Goal: Information Seeking & Learning: Check status

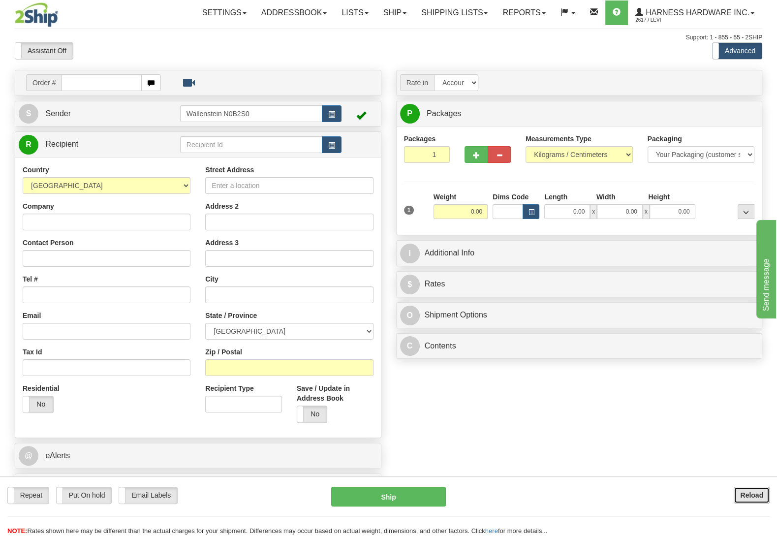
click at [744, 494] on b "Reload" at bounding box center [751, 495] width 23 height 8
click at [384, 17] on link "Ship" at bounding box center [395, 12] width 38 height 25
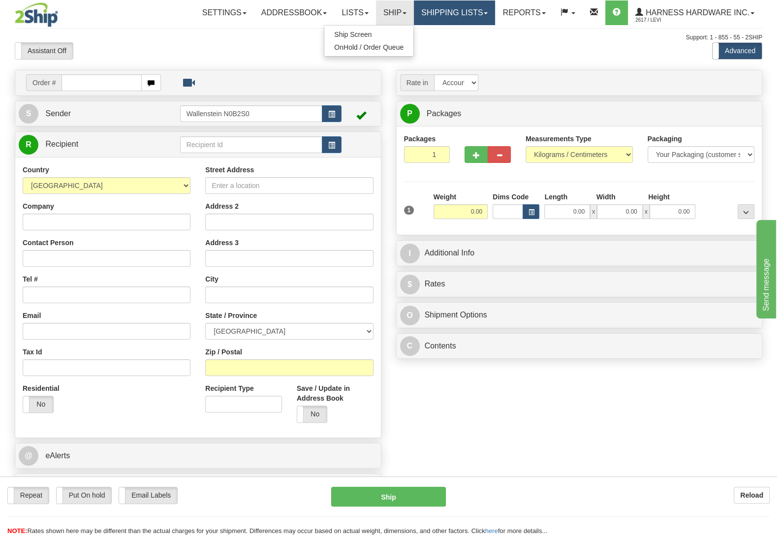
click at [420, 3] on link "Shipping lists" at bounding box center [454, 12] width 81 height 25
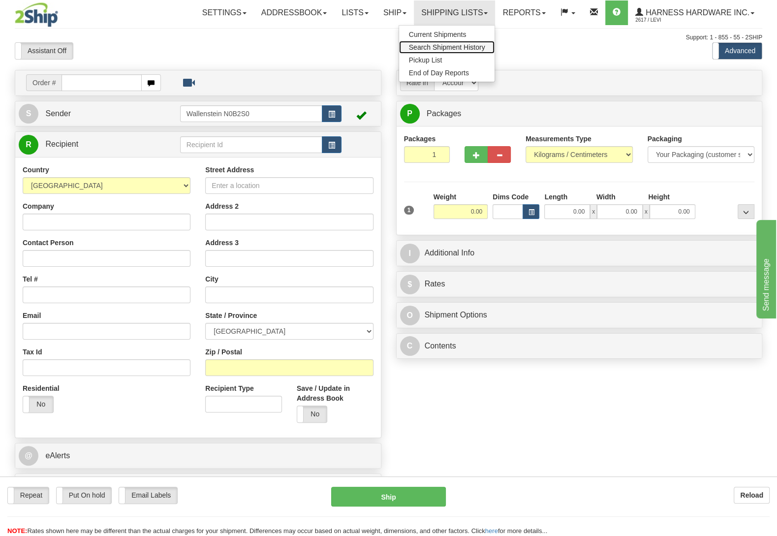
click at [420, 49] on span "Search Shipment History" at bounding box center [447, 47] width 76 height 8
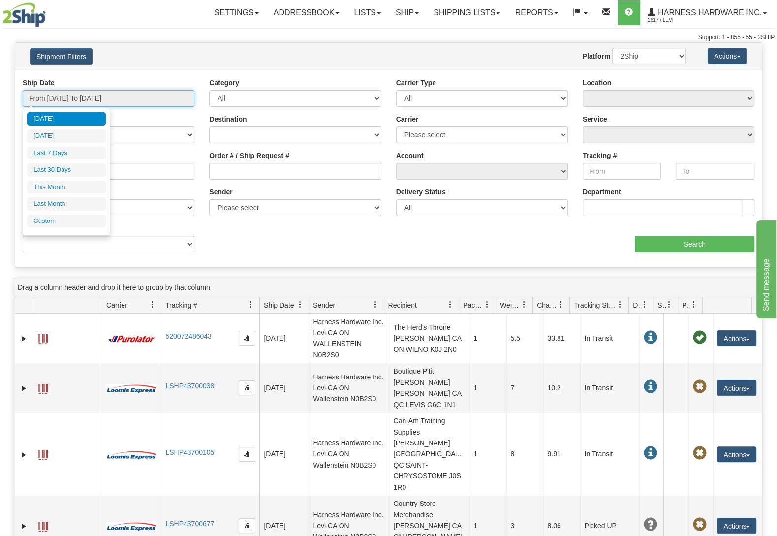
click at [125, 105] on input "From 09/26/2025 To 09/27/2025" at bounding box center [109, 98] width 172 height 17
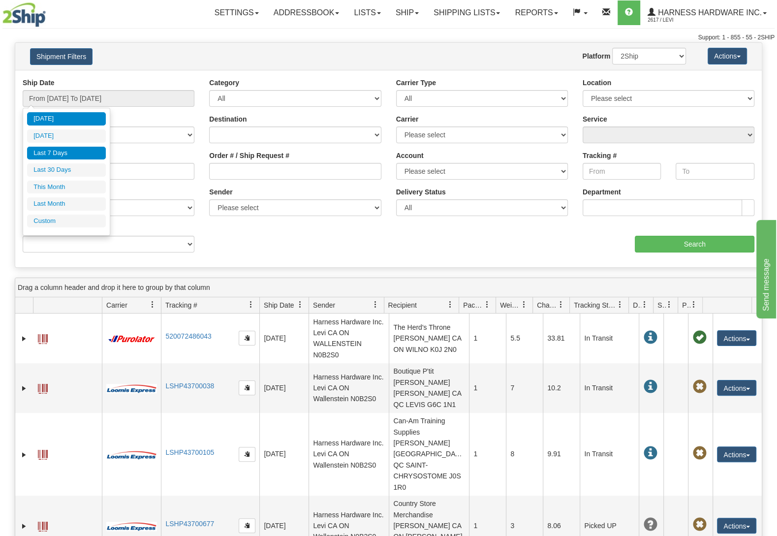
click at [54, 148] on li "Last 7 Days" at bounding box center [66, 153] width 79 height 13
type input "From 09/21/2025 To 09/27/2025"
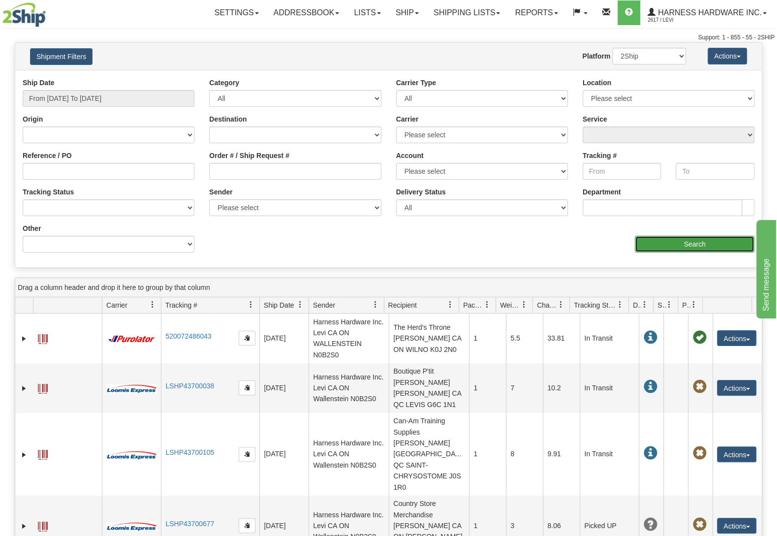
click at [661, 241] on input "Search" at bounding box center [695, 244] width 120 height 17
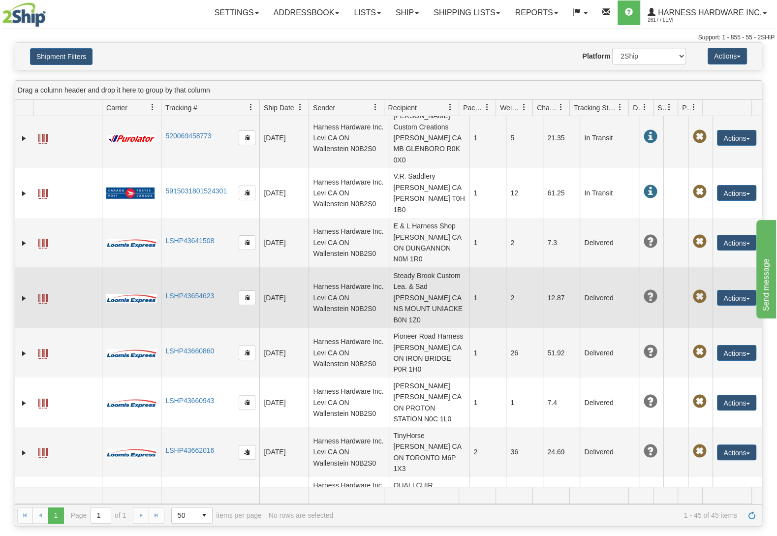
scroll to position [753, 0]
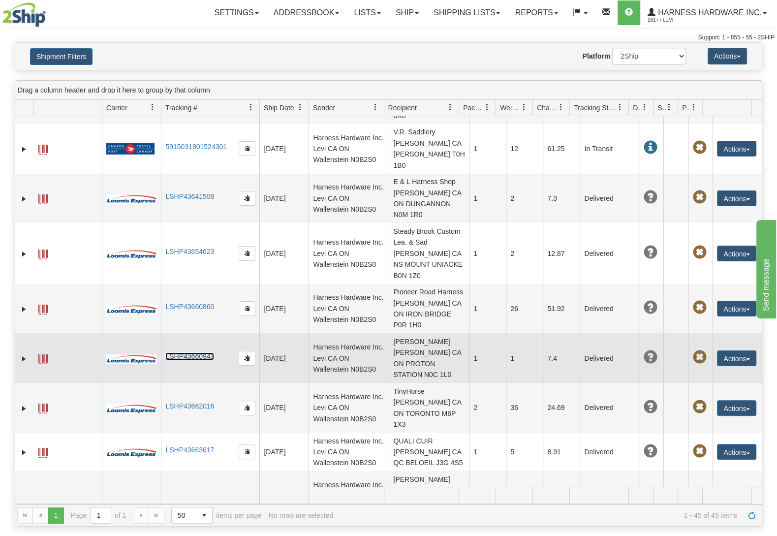
click at [175, 352] on link "LSHP43660943" at bounding box center [189, 356] width 49 height 8
